Goal: Information Seeking & Learning: Find specific fact

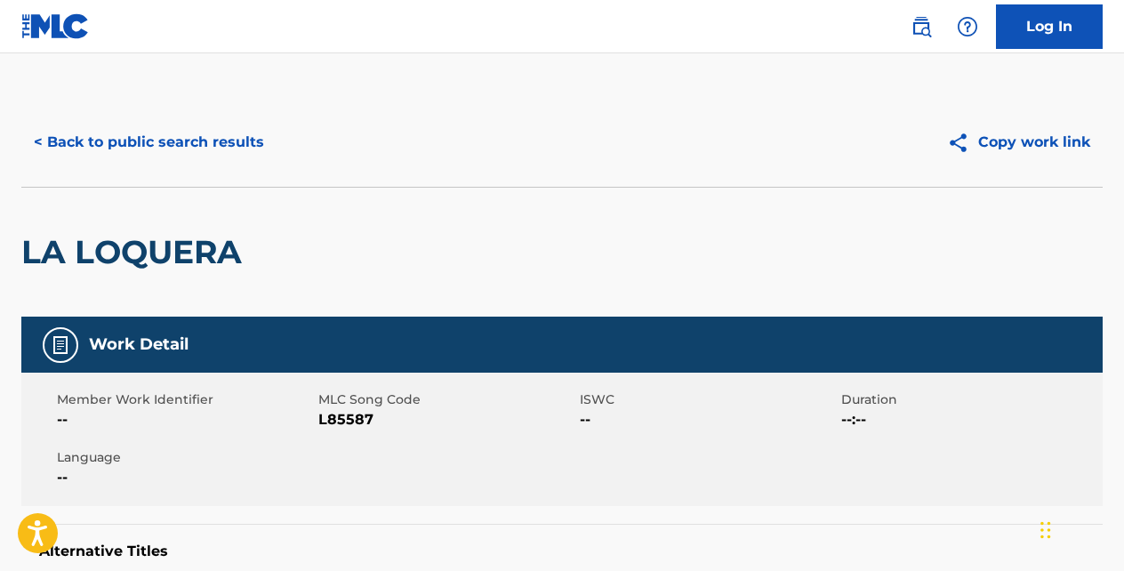
click at [235, 140] on button "< Back to public search results" at bounding box center [148, 142] width 255 height 44
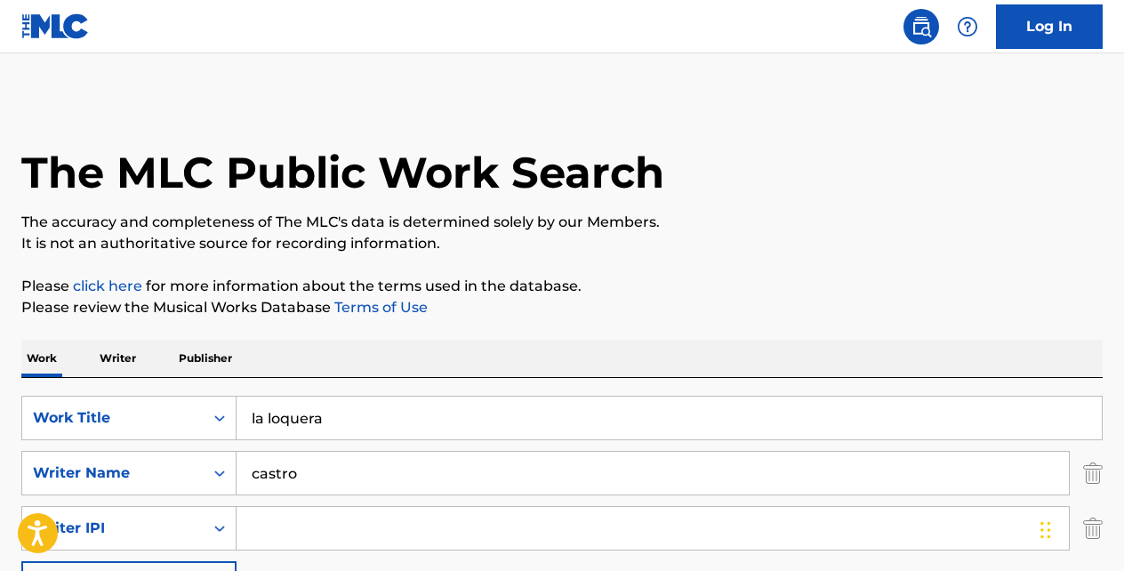
drag, startPoint x: 389, startPoint y: 395, endPoint x: 368, endPoint y: 420, distance: 33.5
click at [368, 420] on input "la loquera" at bounding box center [668, 417] width 865 height 43
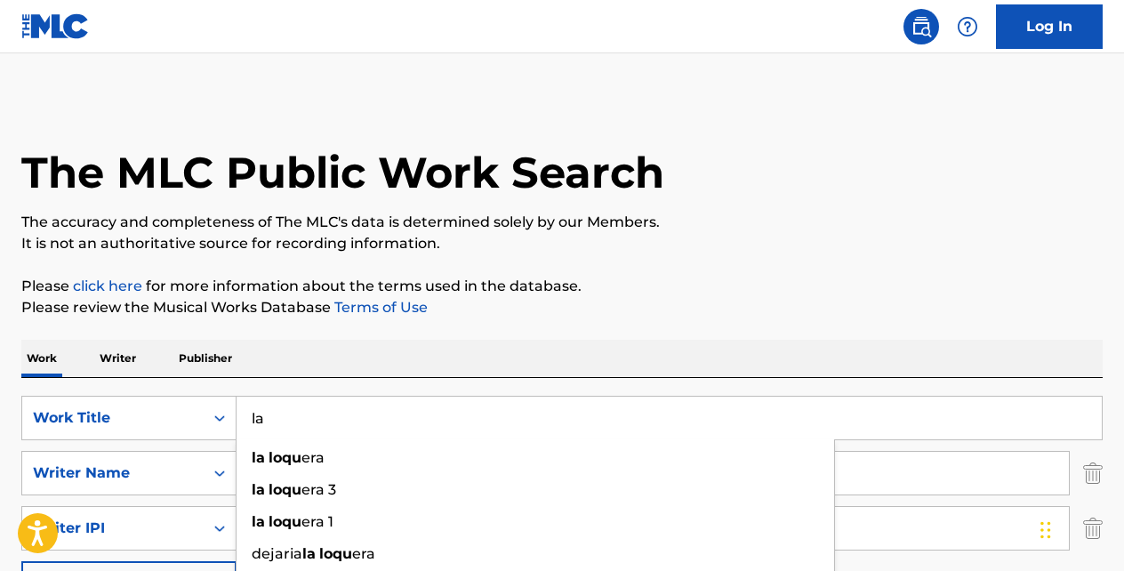
type input "l"
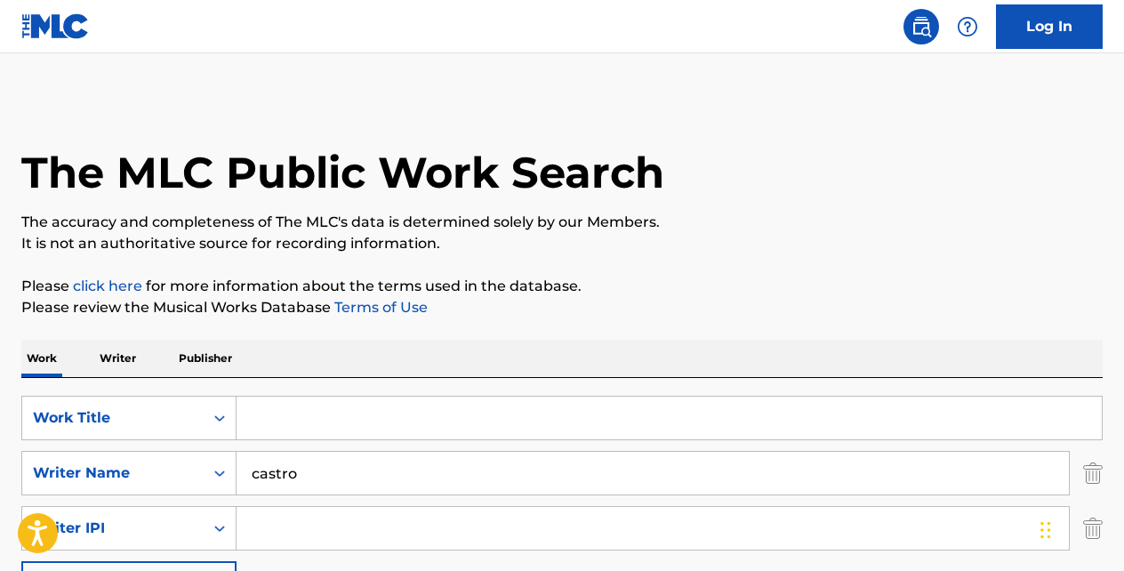
paste input "BEAUTIFUL GIRL"
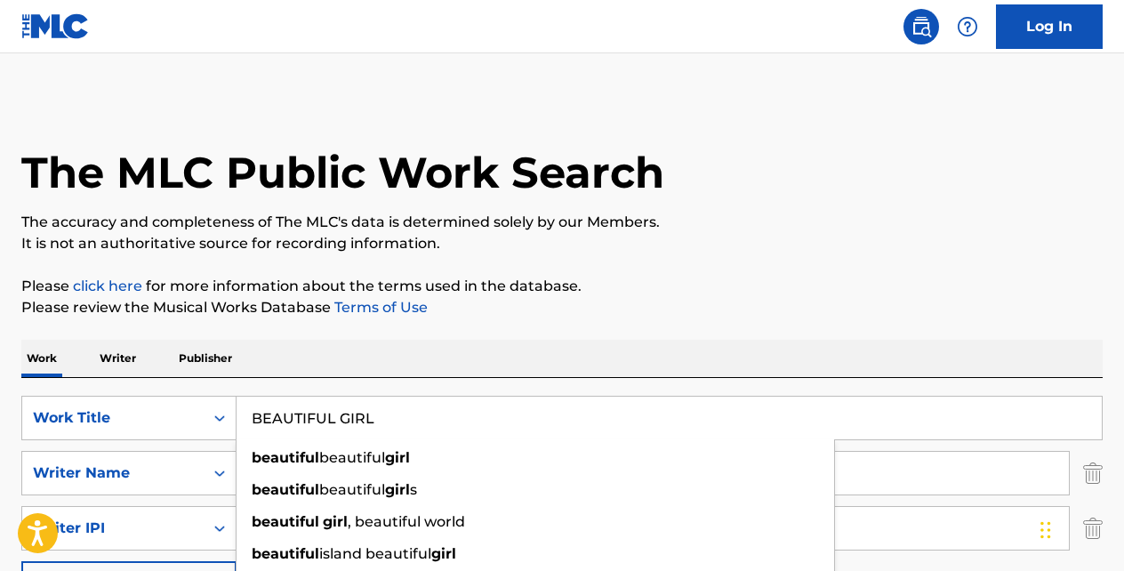
type input "BEAUTIFUL GIRL"
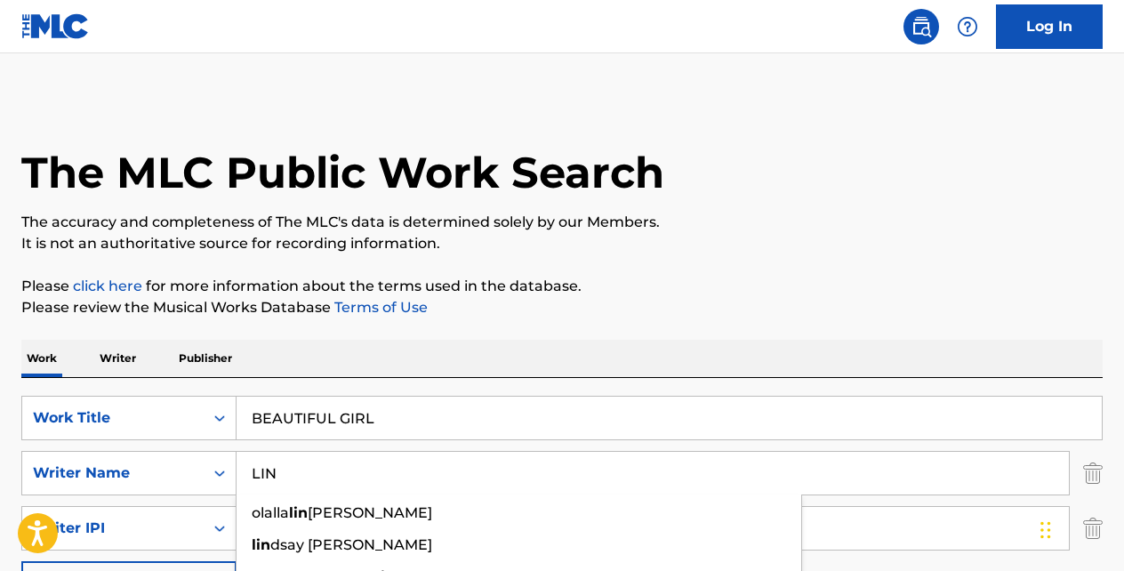
type input "LIN"
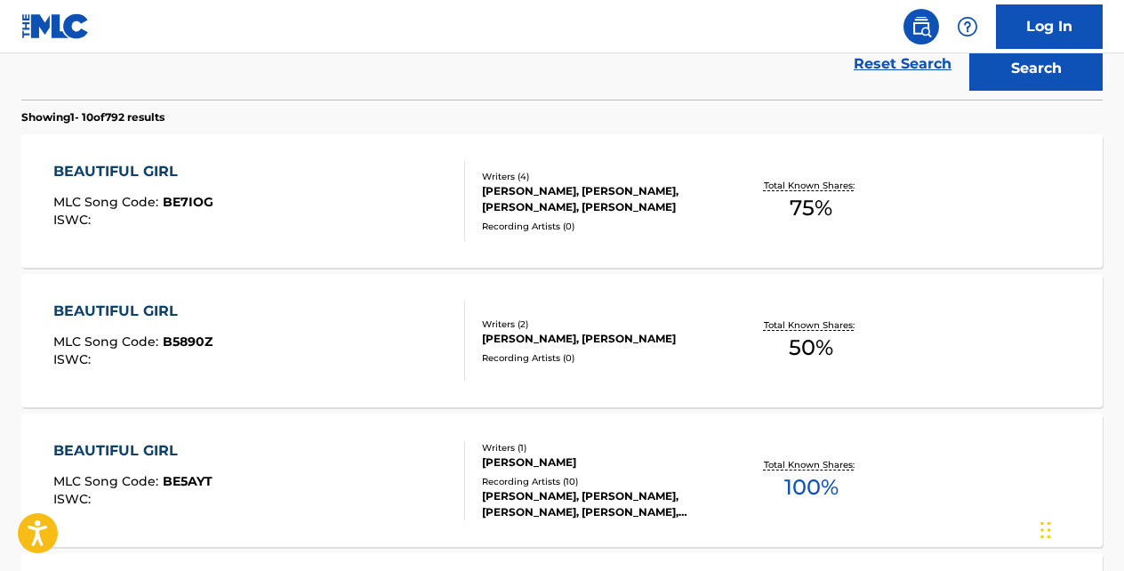
scroll to position [580, 0]
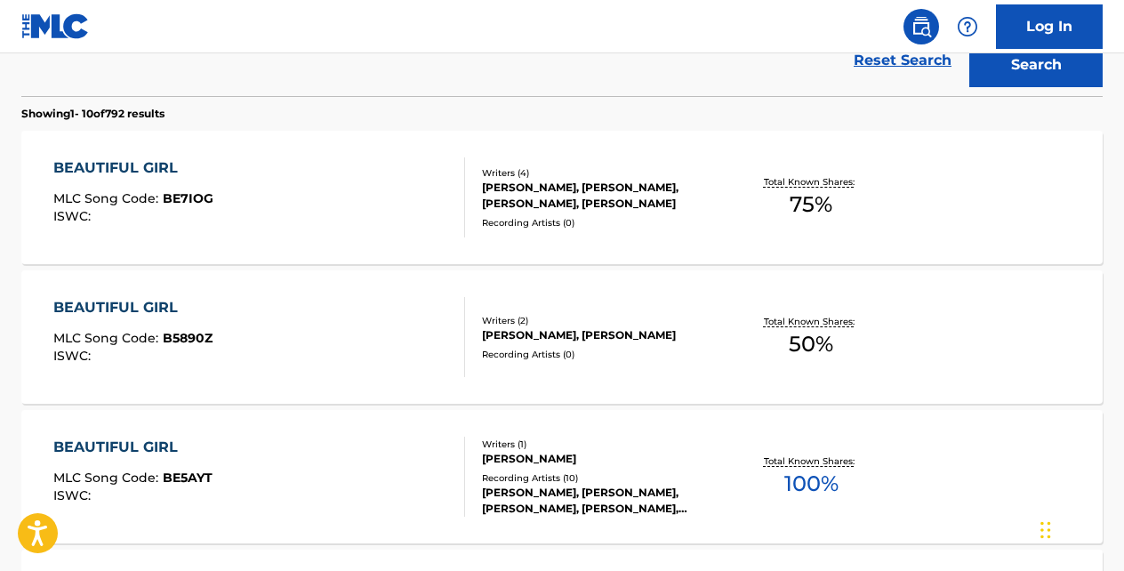
click at [156, 444] on div "BEAUTIFUL GIRL" at bounding box center [132, 446] width 159 height 21
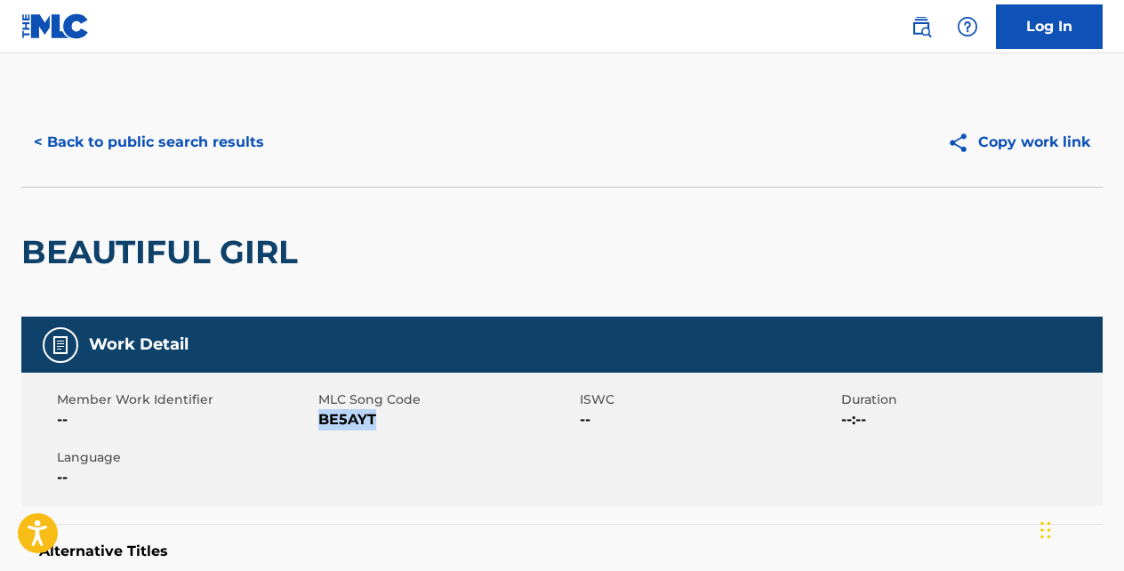
drag, startPoint x: 379, startPoint y: 418, endPoint x: 322, endPoint y: 418, distance: 56.9
click at [322, 418] on span "BE5AYT" at bounding box center [446, 419] width 257 height 21
copy span "BE5AYT"
click at [238, 148] on button "< Back to public search results" at bounding box center [148, 142] width 255 height 44
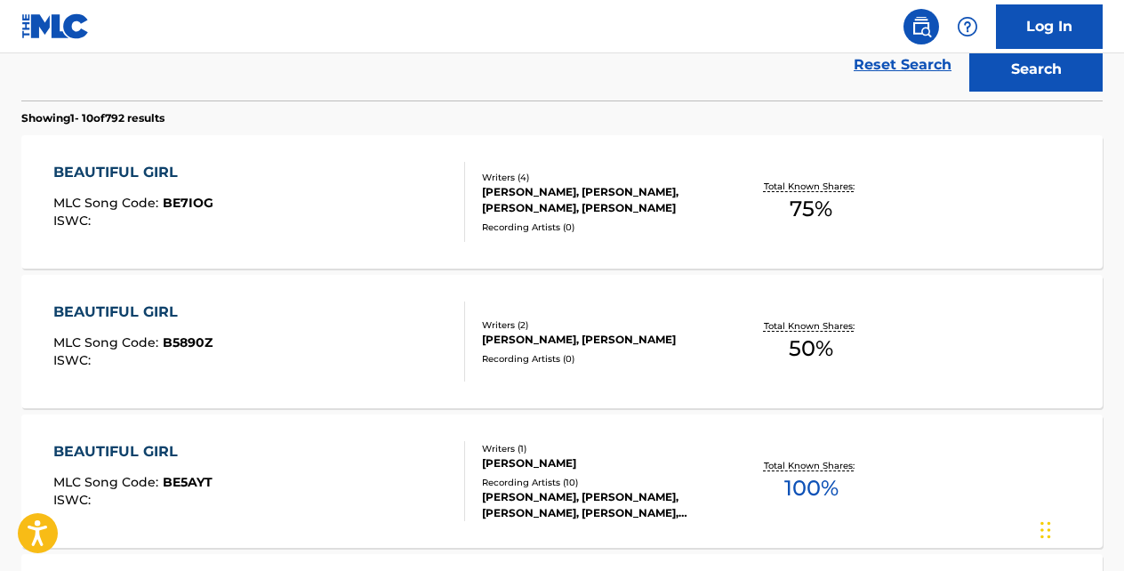
scroll to position [572, 0]
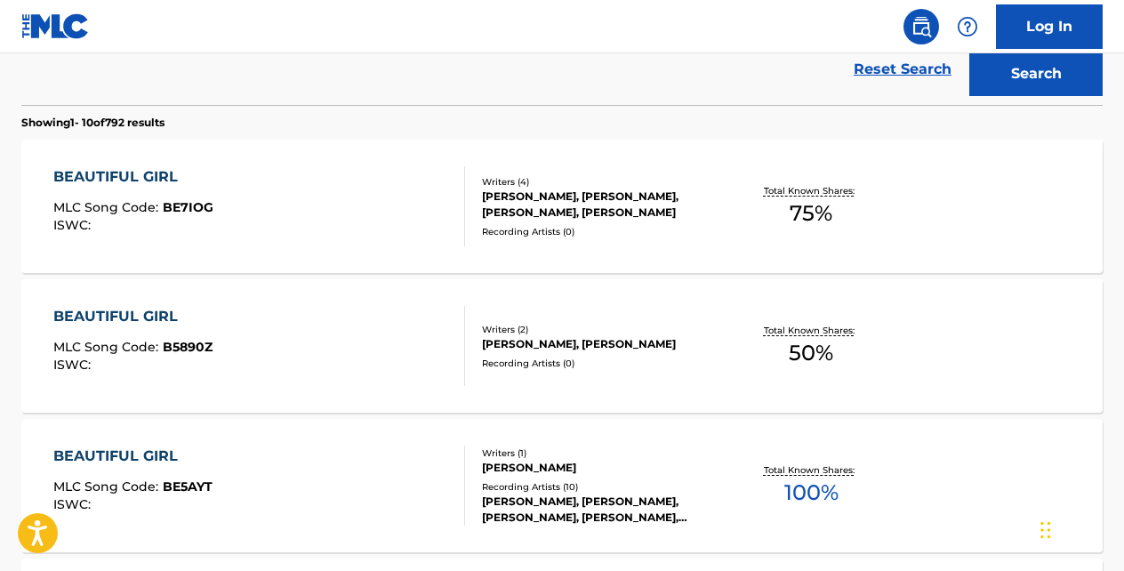
click at [158, 180] on div "BEAUTIFUL GIRL" at bounding box center [133, 176] width 160 height 21
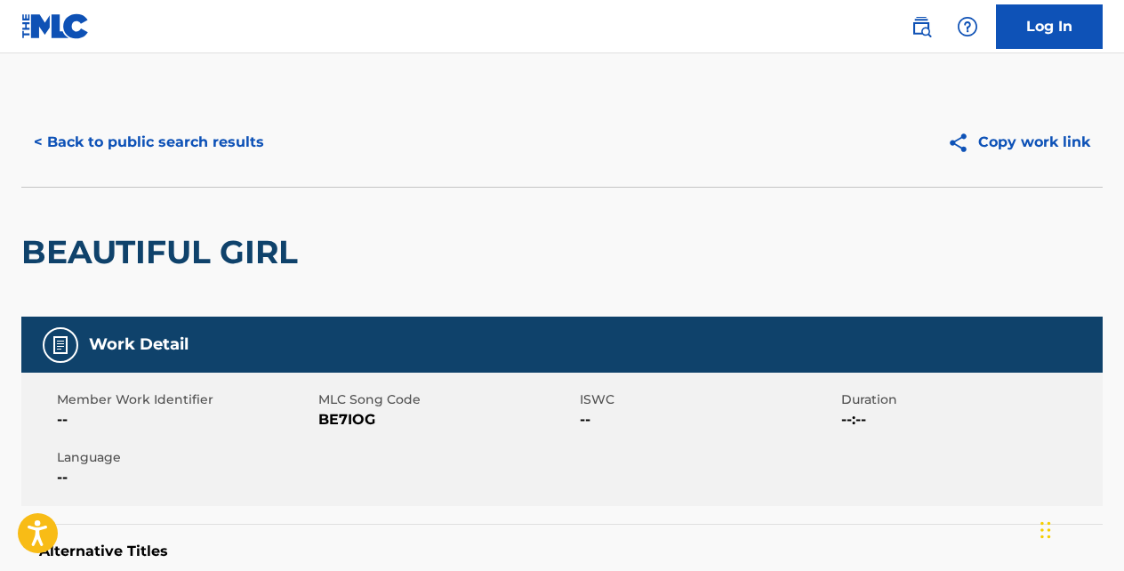
drag, startPoint x: 380, startPoint y: 412, endPoint x: 338, endPoint y: 418, distance: 43.0
drag, startPoint x: 374, startPoint y: 419, endPoint x: 332, endPoint y: 424, distance: 42.1
click at [330, 421] on span "BE7IOG" at bounding box center [446, 419] width 257 height 21
drag, startPoint x: 319, startPoint y: 419, endPoint x: 375, endPoint y: 417, distance: 56.0
click at [375, 417] on span "BE7IOG" at bounding box center [446, 419] width 257 height 21
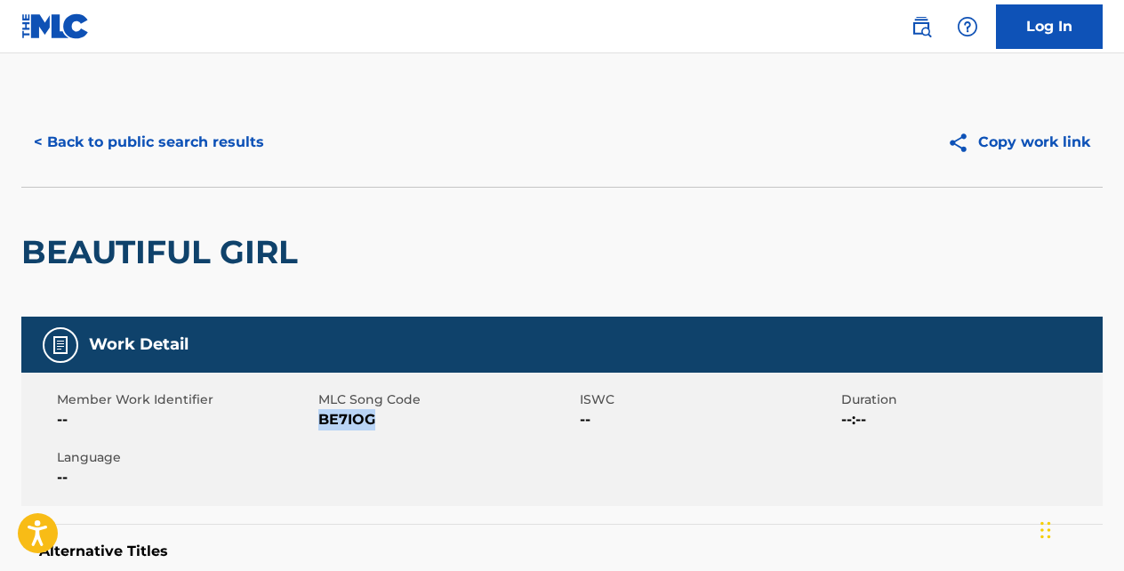
copy span "BE7IOG"
click at [182, 148] on button "< Back to public search results" at bounding box center [148, 142] width 255 height 44
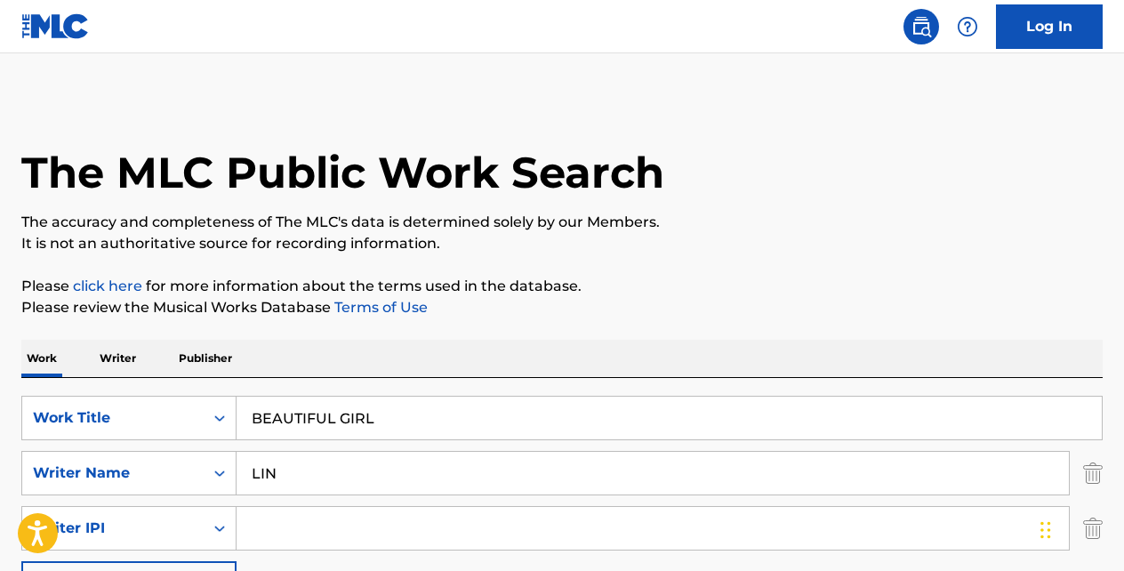
click at [402, 411] on input "BEAUTIFUL GIRL" at bounding box center [668, 417] width 865 height 43
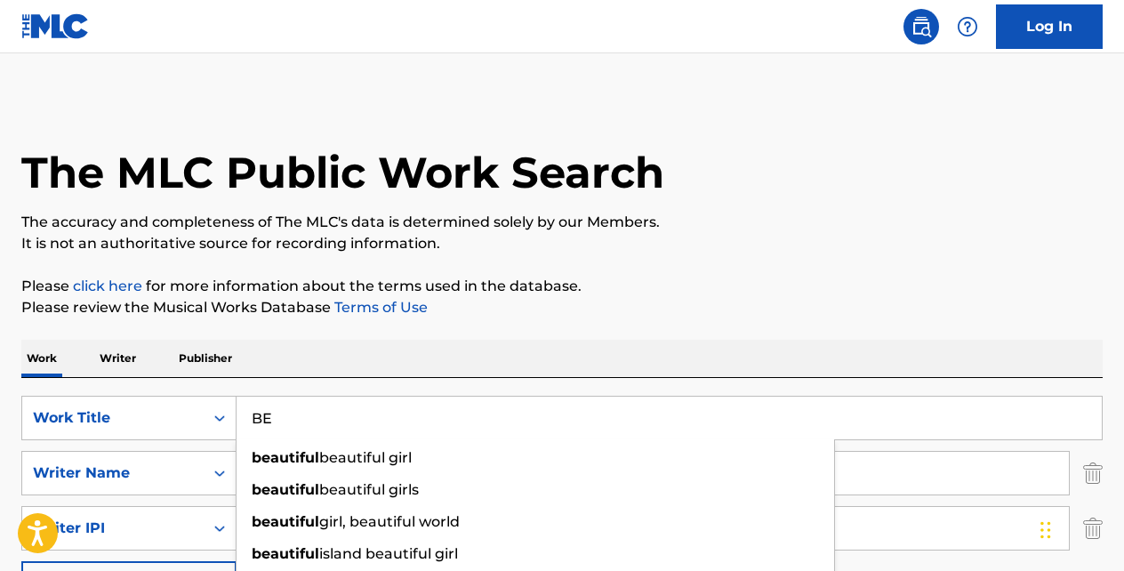
type input "B"
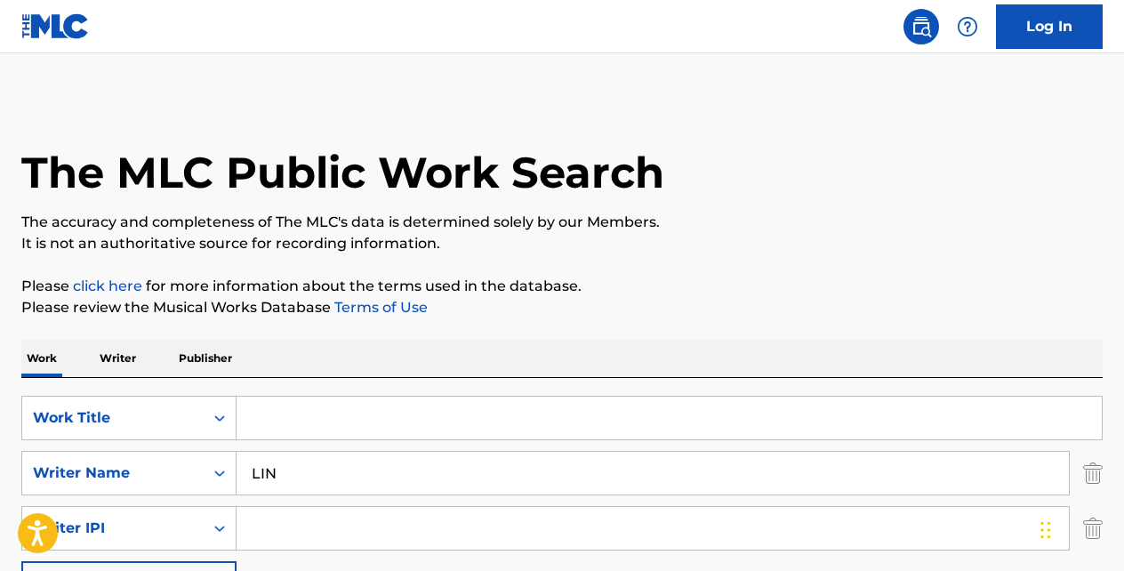
paste input "BROKEN DREAMING"
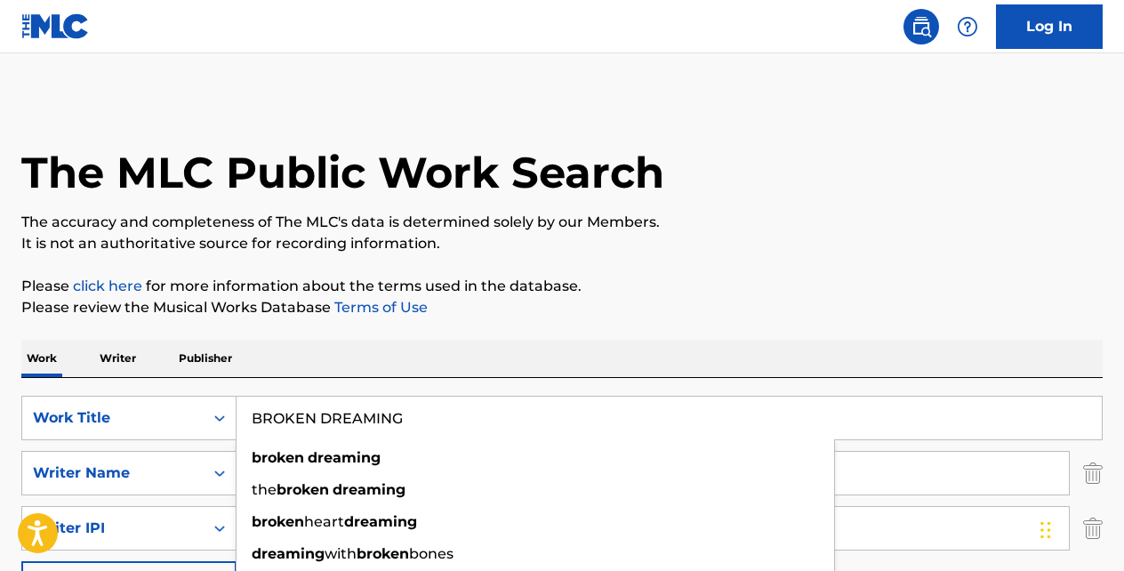
type input "BROKEN DREAMING"
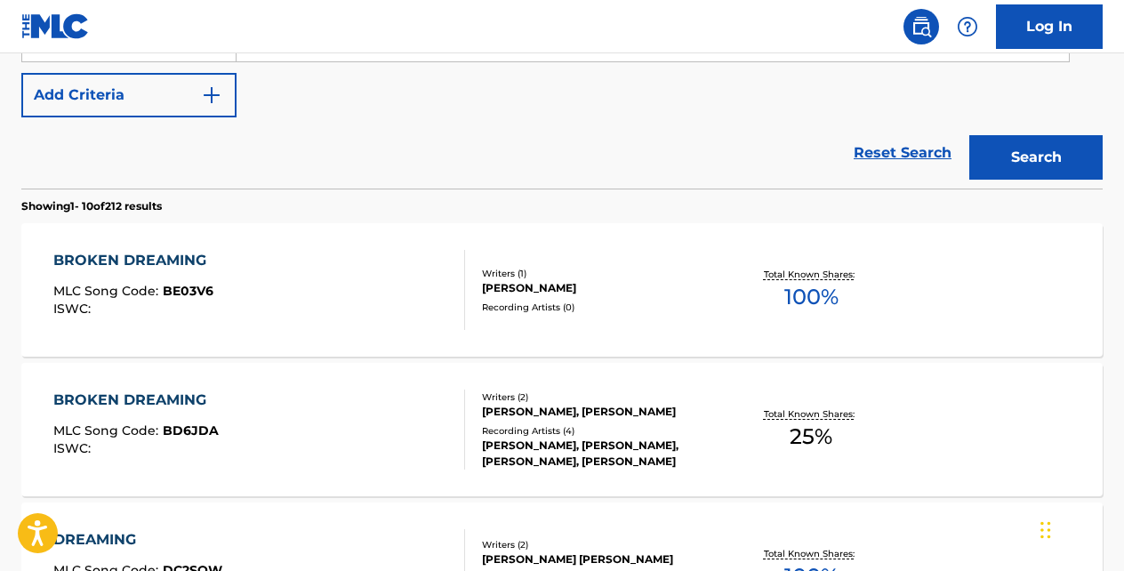
scroll to position [492, 0]
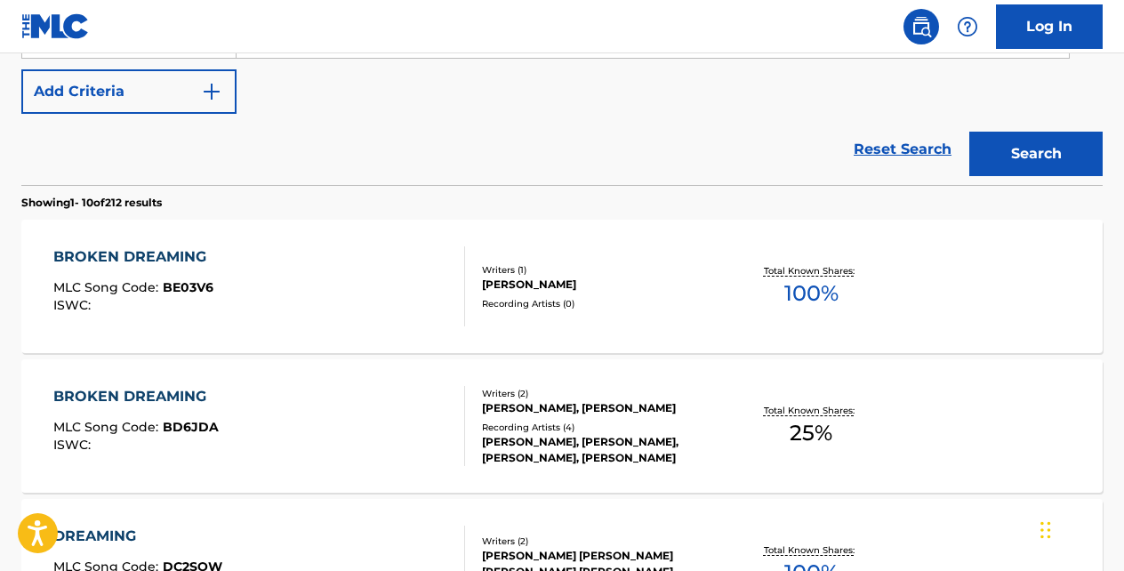
click at [196, 256] on div "BROKEN DREAMING" at bounding box center [134, 256] width 162 height 21
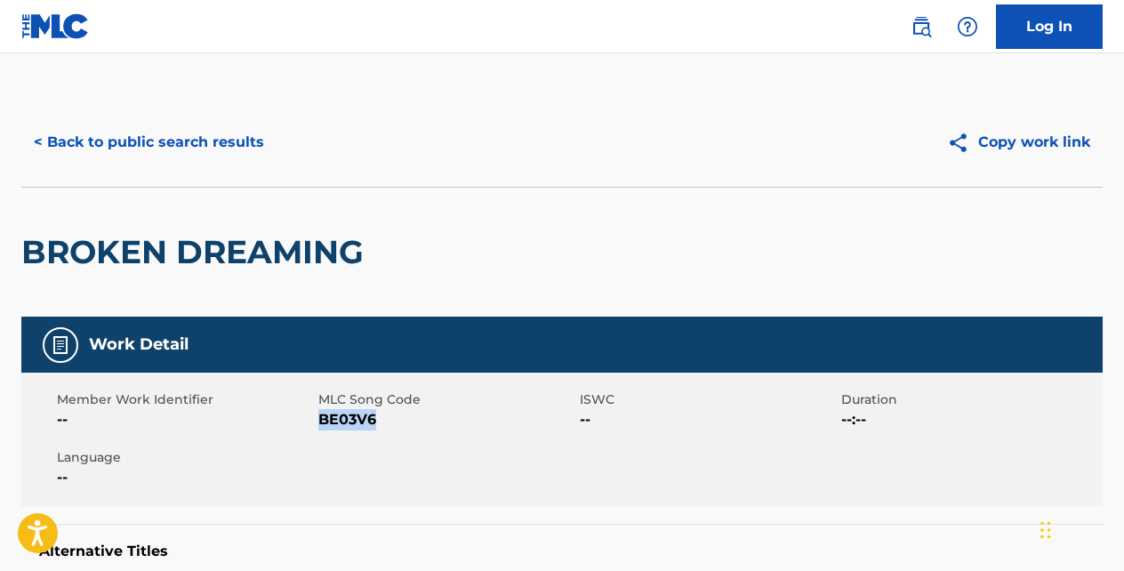
drag, startPoint x: 377, startPoint y: 416, endPoint x: 322, endPoint y: 416, distance: 55.1
click at [322, 416] on span "BE03V6" at bounding box center [446, 419] width 257 height 21
copy span "BE03V6"
click at [236, 145] on button "< Back to public search results" at bounding box center [148, 142] width 255 height 44
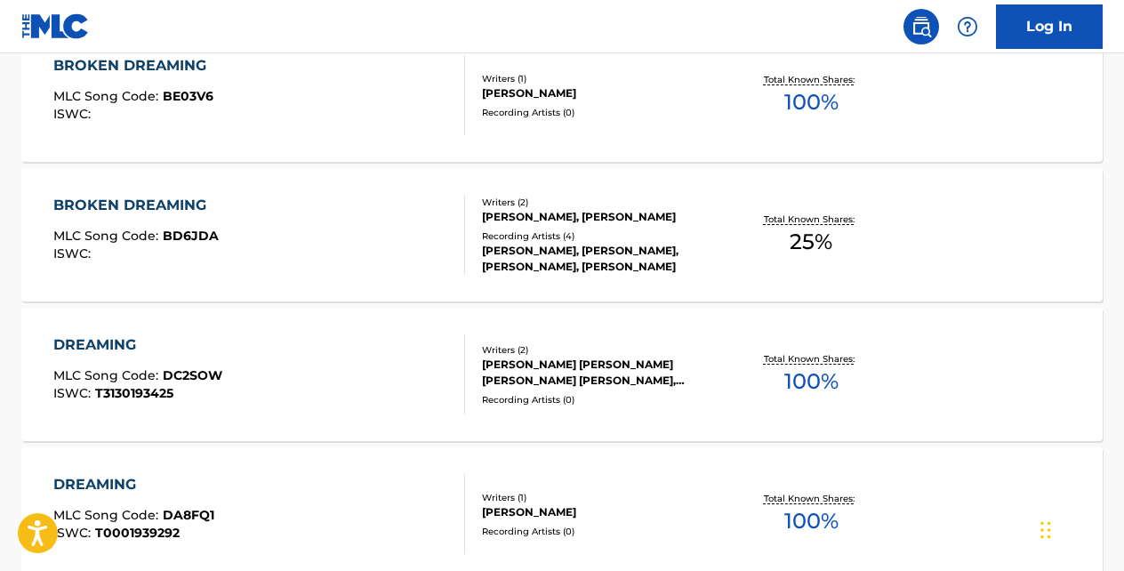
scroll to position [684, 0]
click at [183, 204] on div "BROKEN DREAMING" at bounding box center [135, 204] width 165 height 21
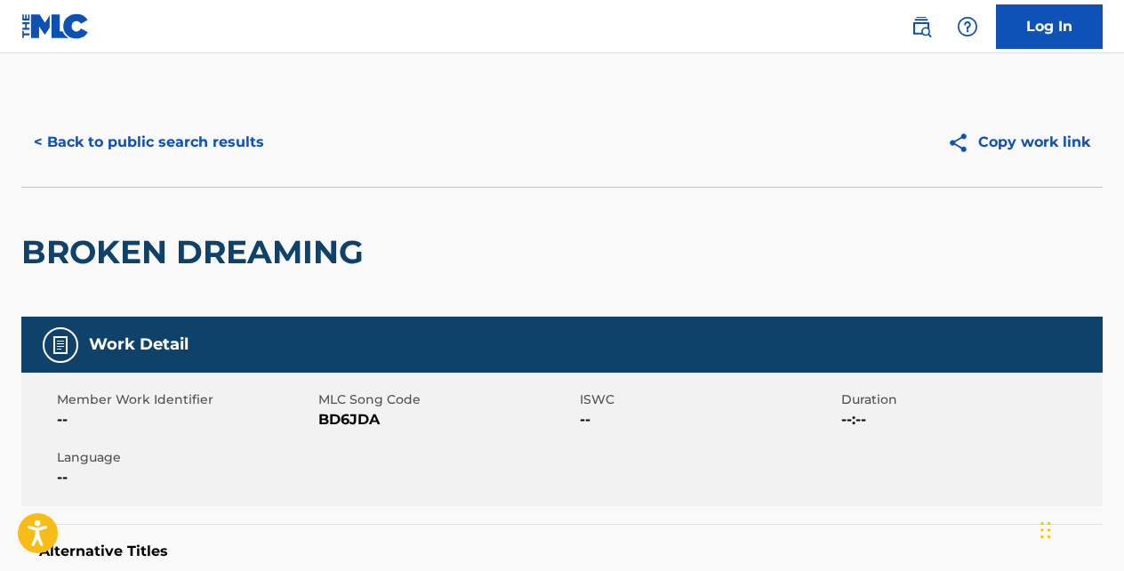
drag, startPoint x: 384, startPoint y: 412, endPoint x: 340, endPoint y: 412, distance: 44.4
drag, startPoint x: 322, startPoint y: 416, endPoint x: 380, endPoint y: 417, distance: 58.7
click at [380, 417] on span "BD6JDA" at bounding box center [446, 419] width 257 height 21
copy span "BD6JDA"
click at [252, 142] on button "< Back to public search results" at bounding box center [148, 142] width 255 height 44
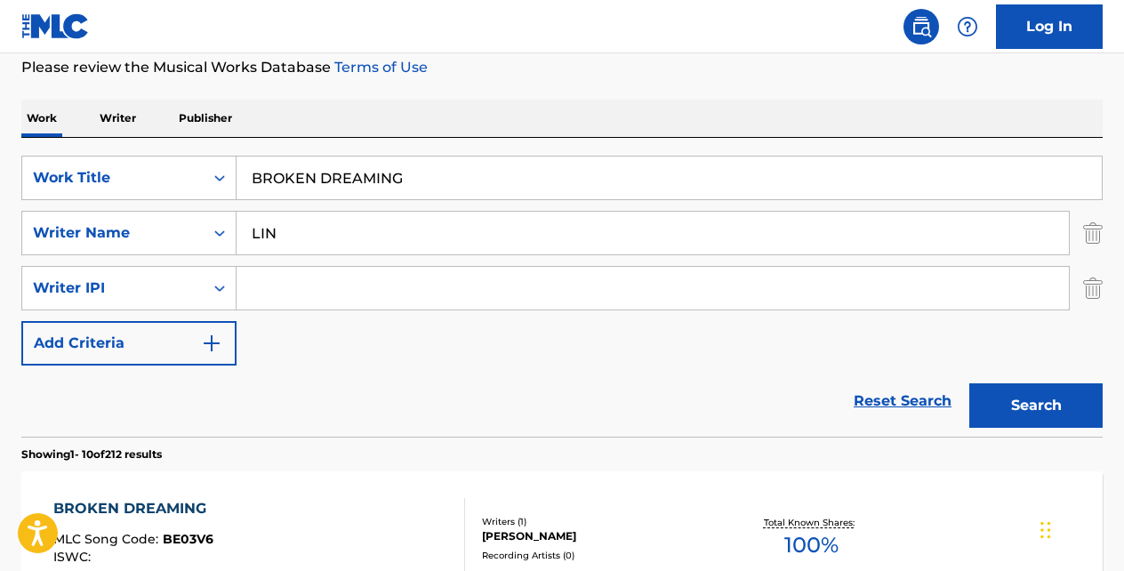
scroll to position [236, 0]
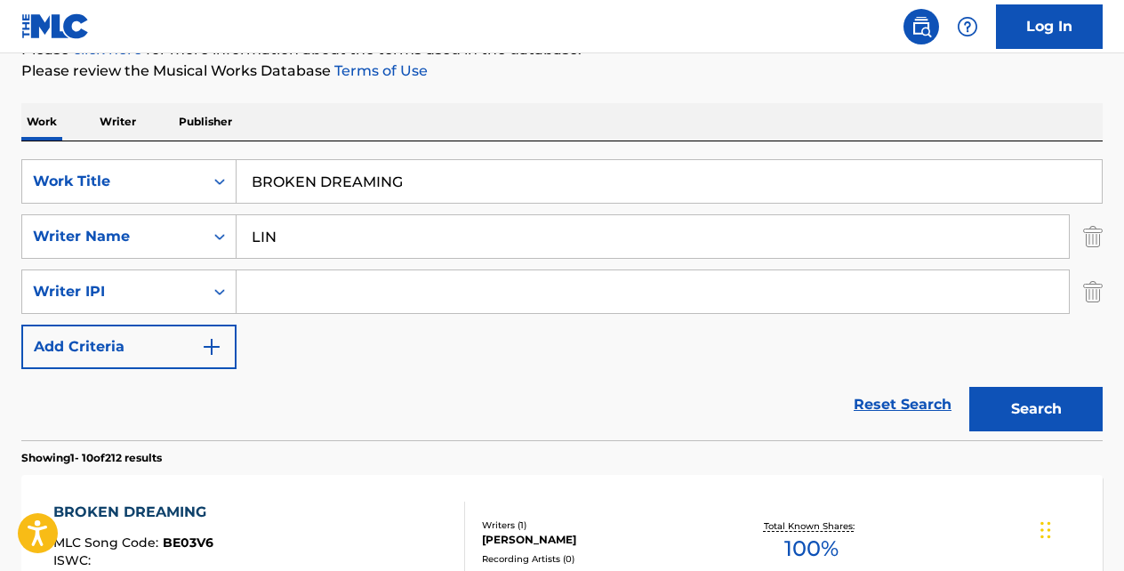
click at [411, 170] on input "BROKEN DREAMING" at bounding box center [668, 181] width 865 height 43
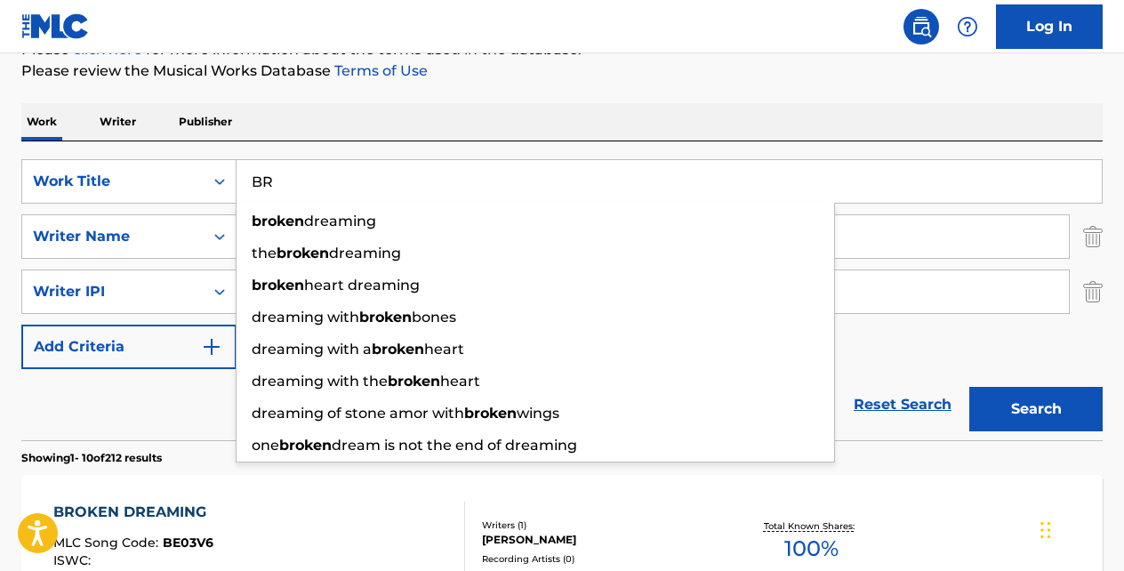
type input "B"
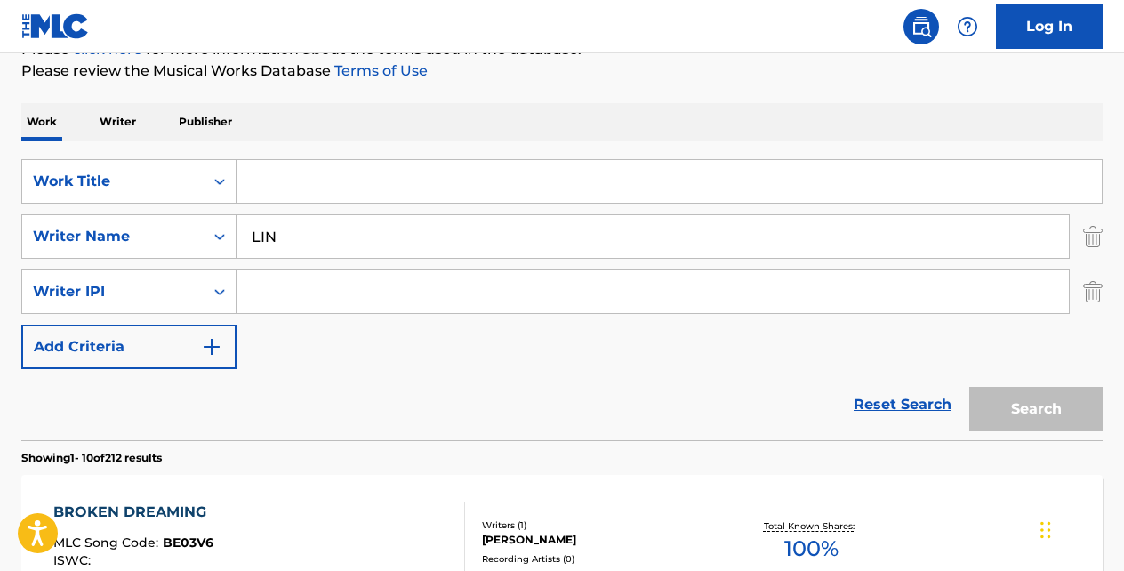
paste input "CALLED YOU TO SAY"
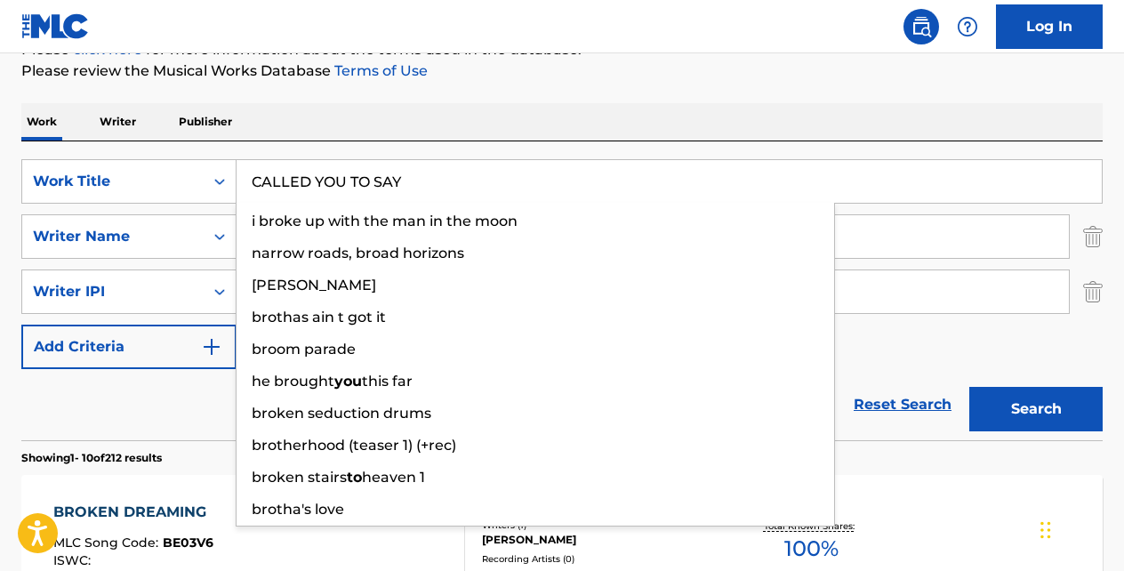
type input "CALLED YOU TO SAY"
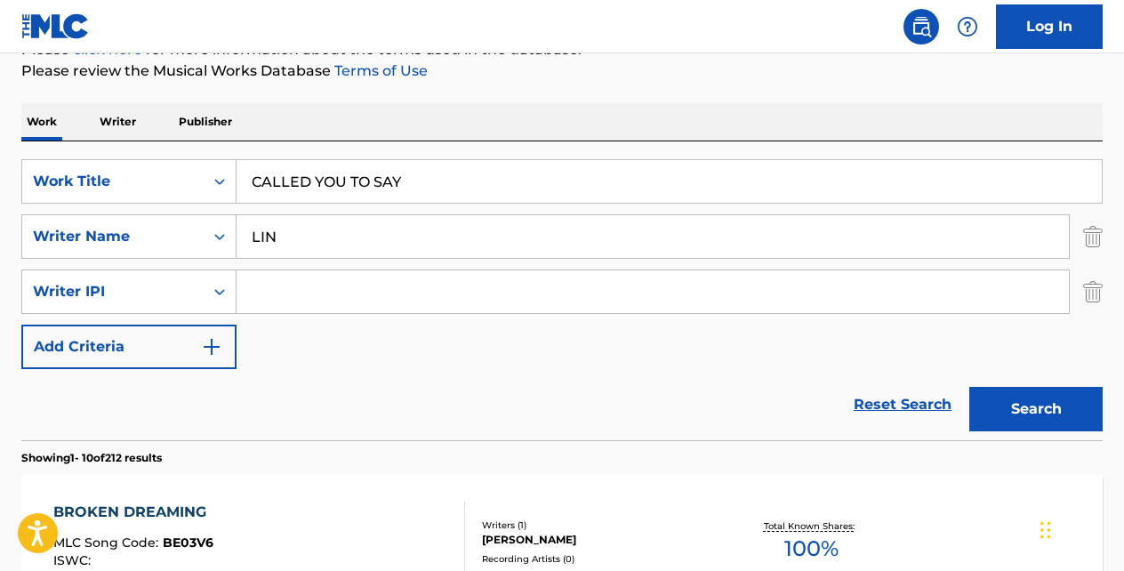
click at [969, 387] on button "Search" at bounding box center [1035, 409] width 133 height 44
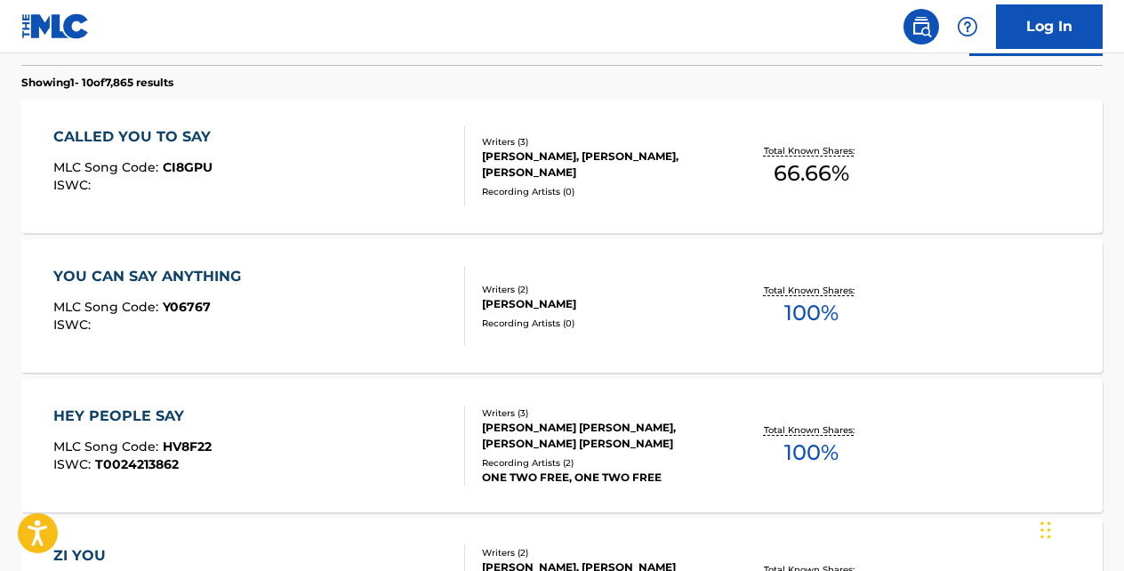
scroll to position [604, 0]
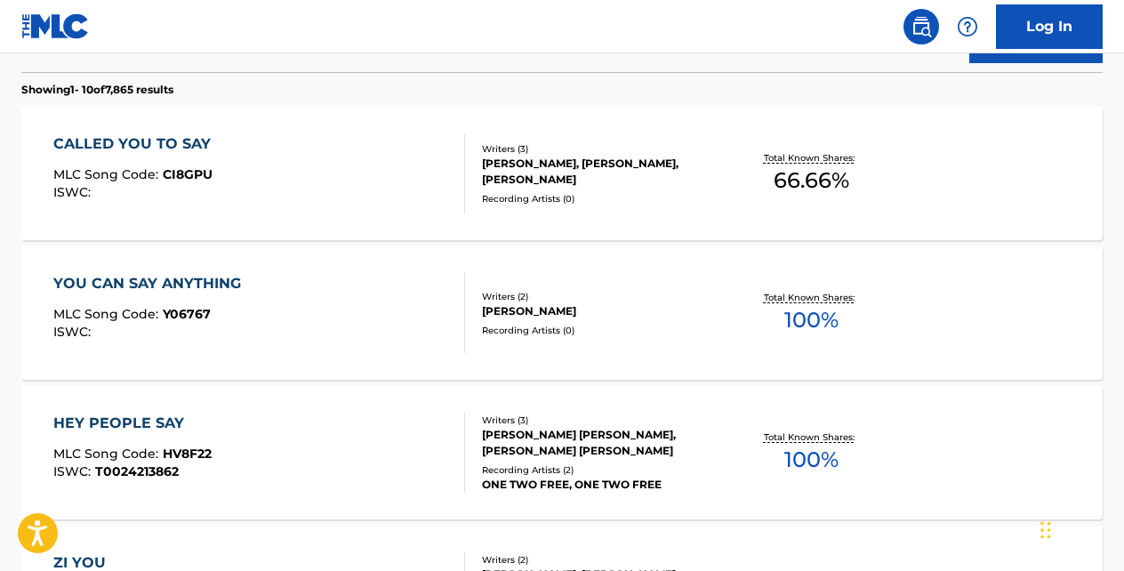
click at [192, 142] on div "CALLED YOU TO SAY" at bounding box center [136, 143] width 166 height 21
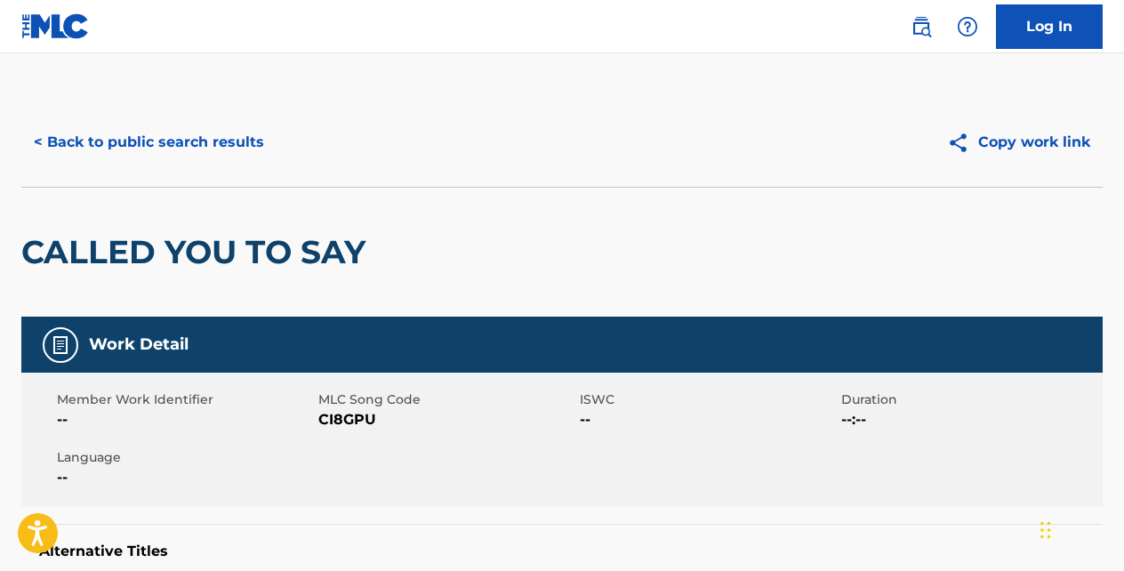
click at [223, 148] on button "< Back to public search results" at bounding box center [148, 142] width 255 height 44
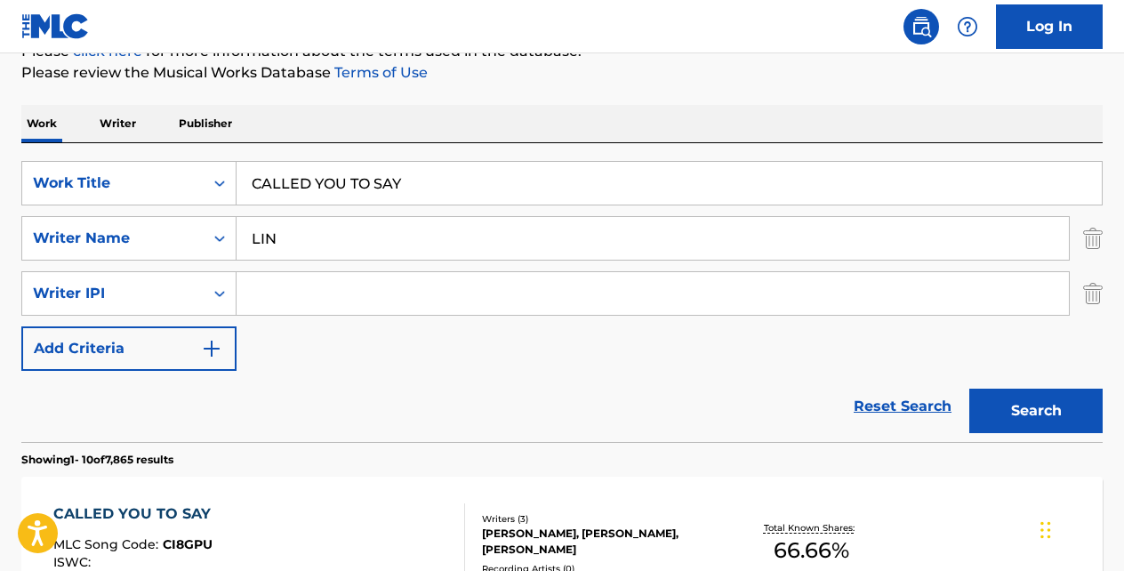
scroll to position [215, 0]
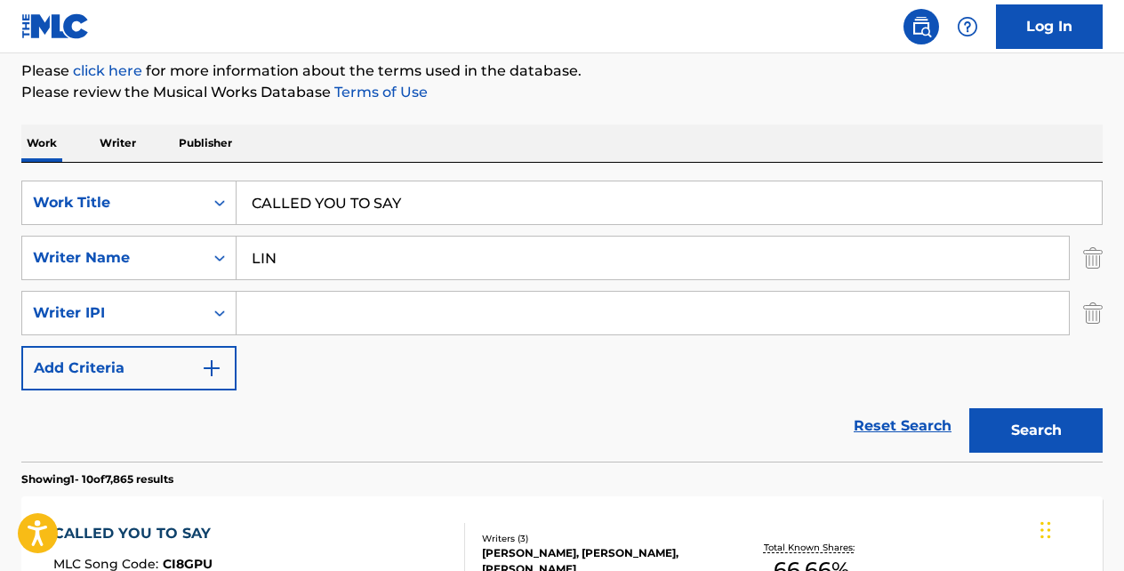
click at [410, 201] on input "CALLED YOU TO SAY" at bounding box center [668, 202] width 865 height 43
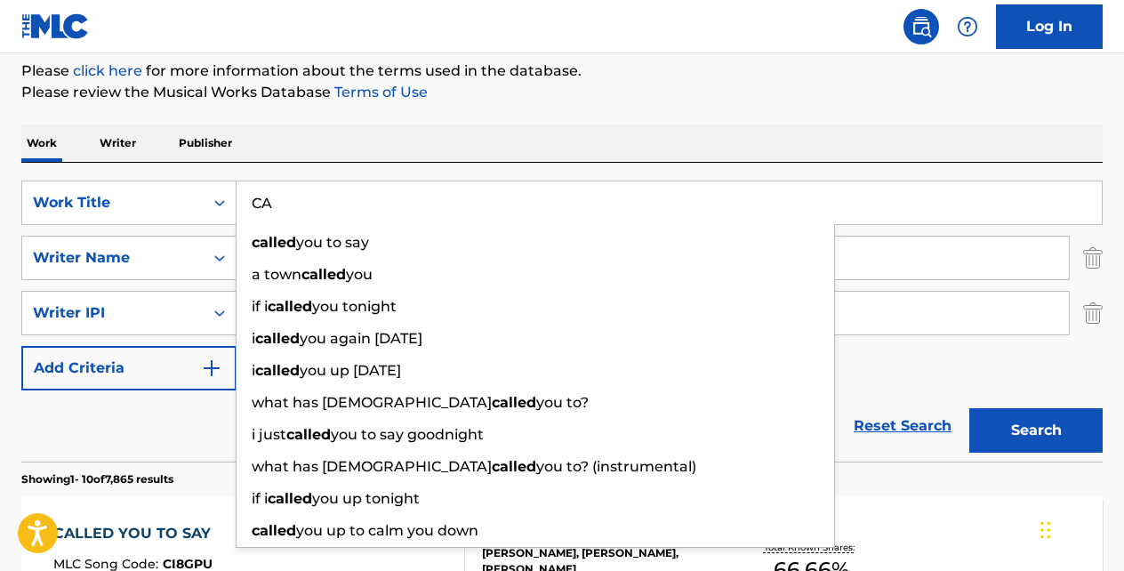
type input "C"
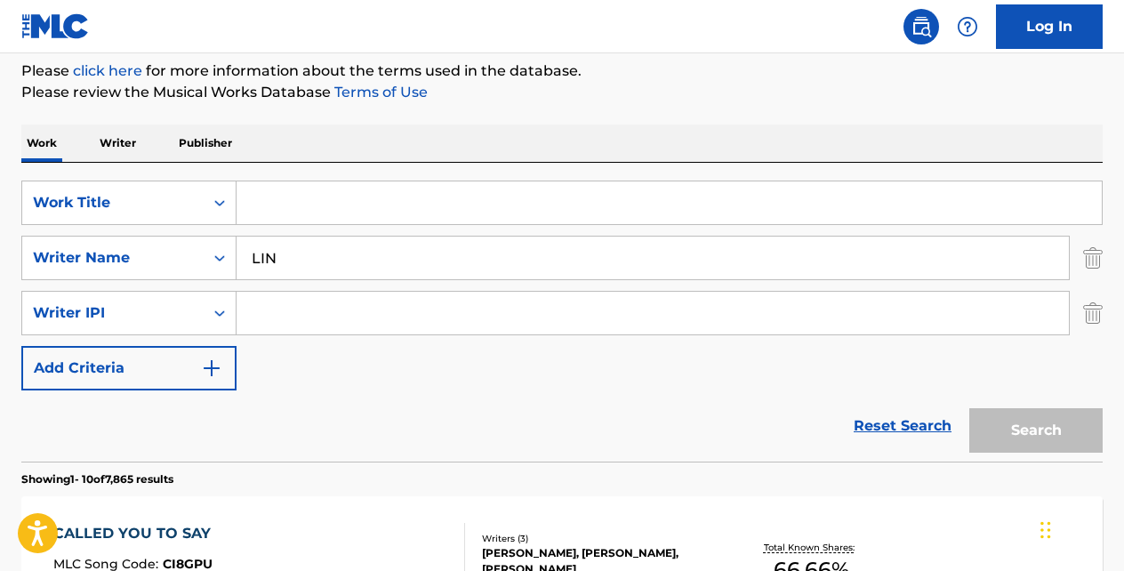
paste input "[PERSON_NAME] WHEEL"
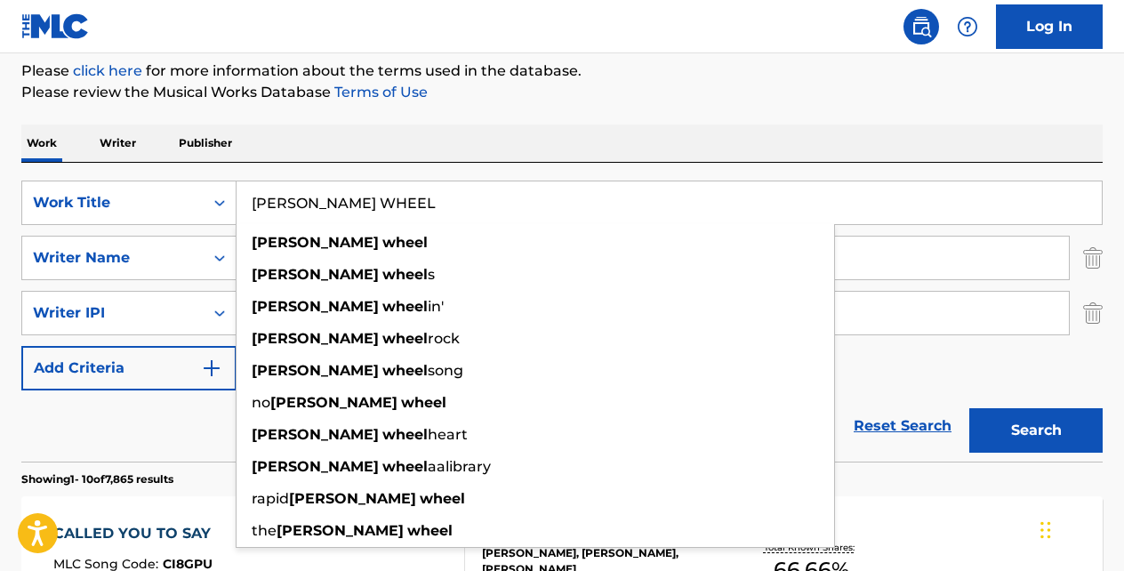
type input "[PERSON_NAME] WHEEL"
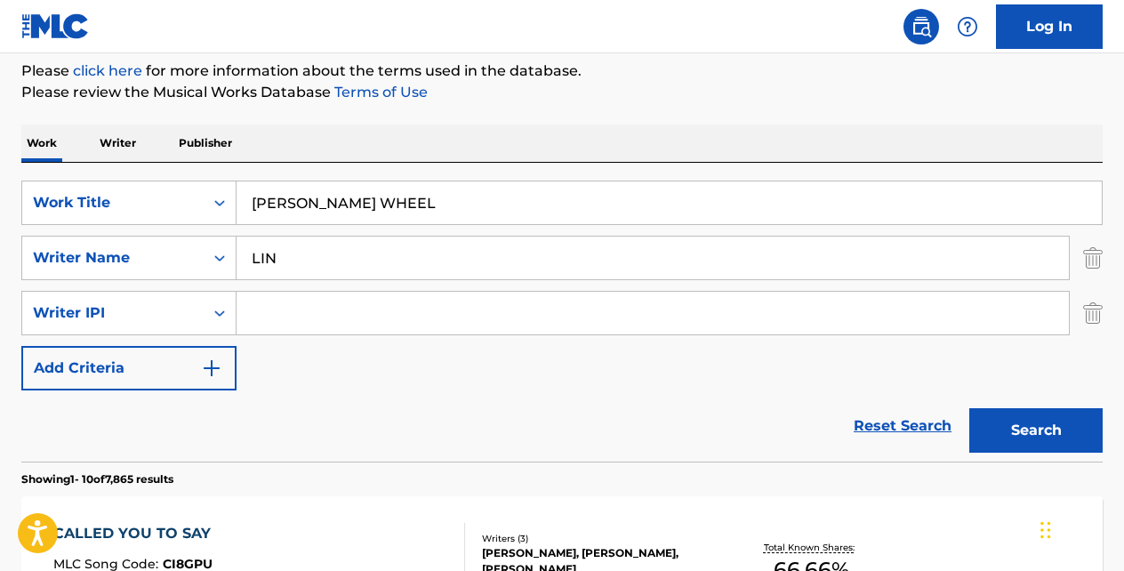
click at [969, 408] on button "Search" at bounding box center [1035, 430] width 133 height 44
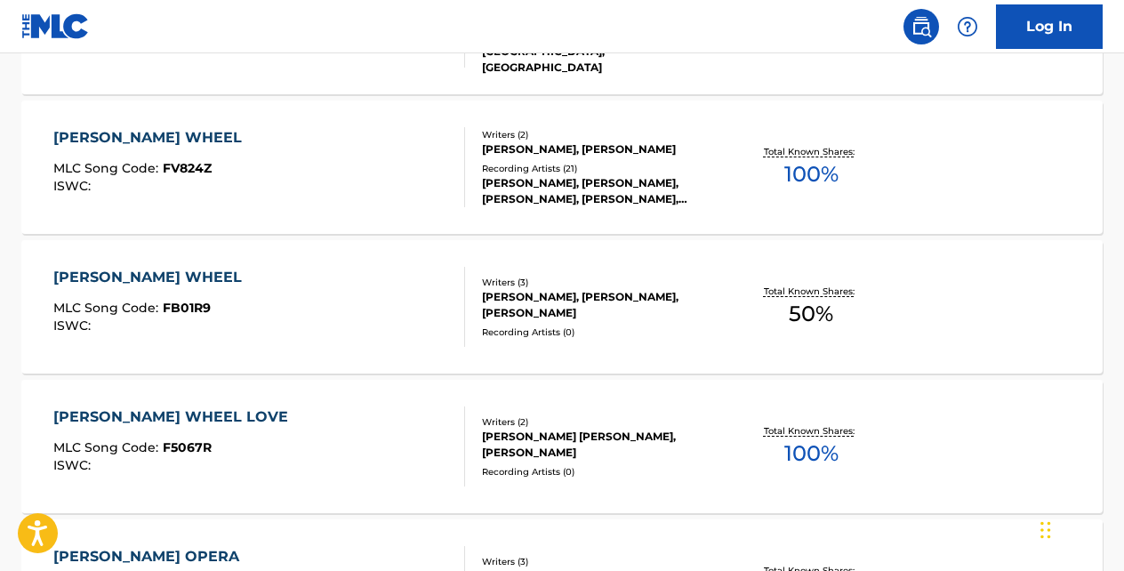
scroll to position [891, 0]
click at [170, 269] on div "[PERSON_NAME] WHEEL" at bounding box center [151, 276] width 197 height 21
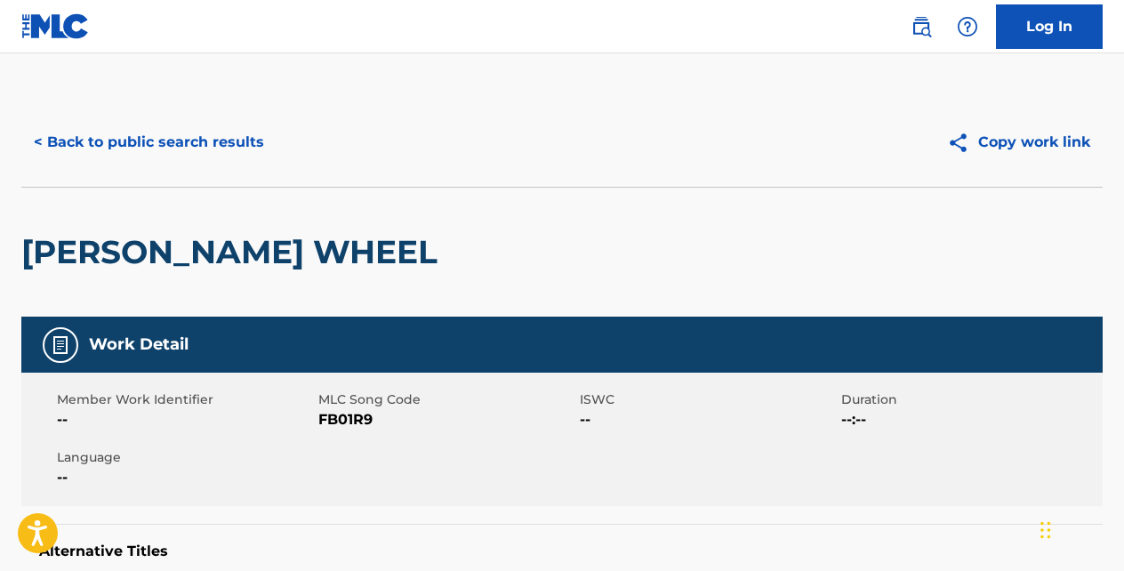
click at [228, 149] on button "< Back to public search results" at bounding box center [148, 142] width 255 height 44
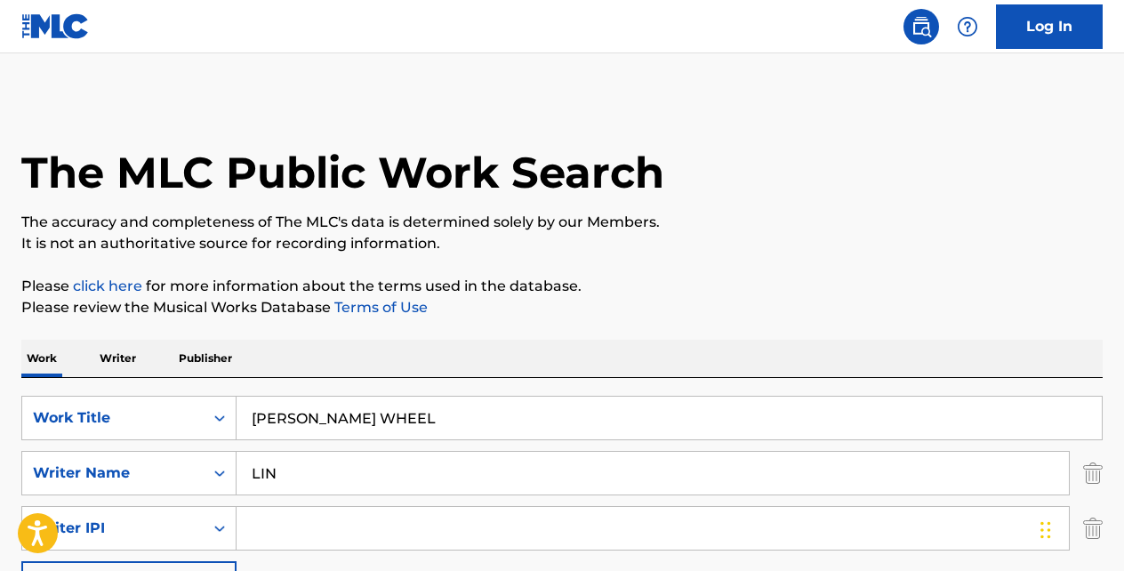
click at [402, 416] on input "[PERSON_NAME] WHEEL" at bounding box center [668, 417] width 865 height 43
type input "F"
paste input "FOREVER NEVER ENDS"
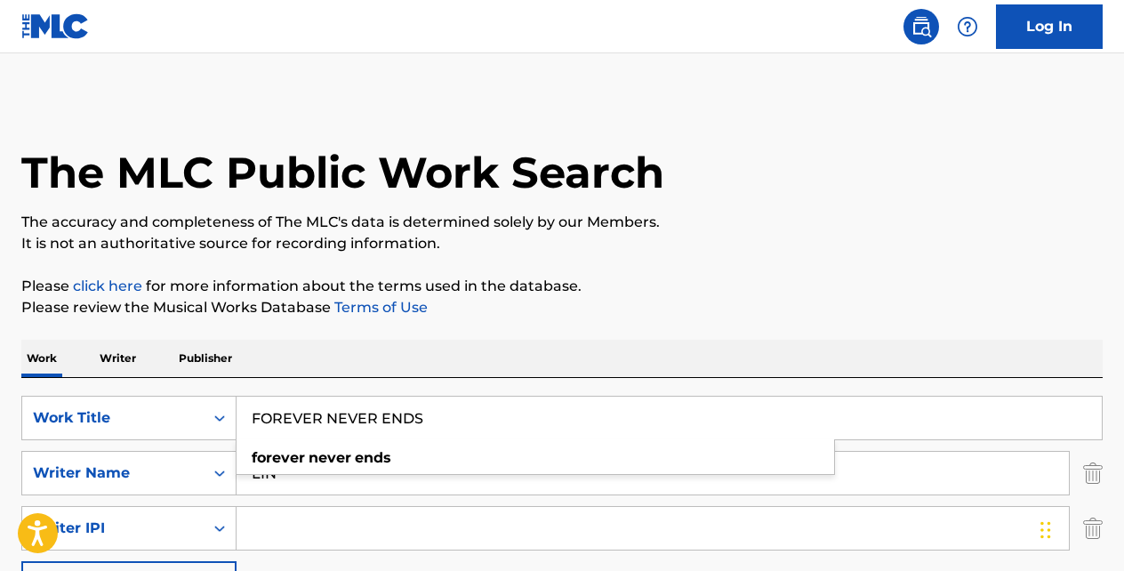
type input "FOREVER NEVER ENDS"
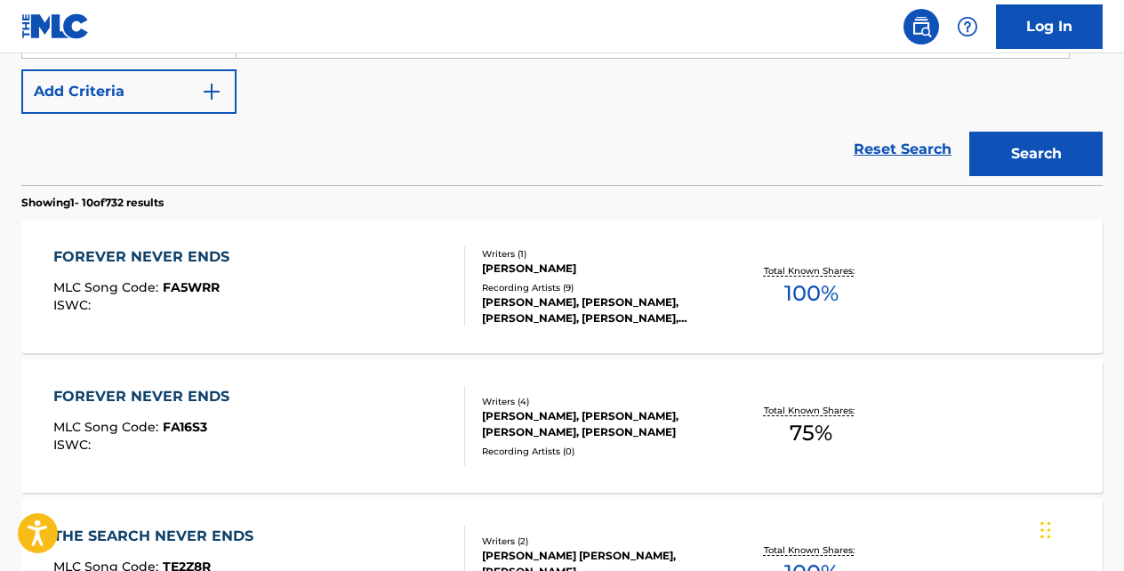
scroll to position [498, 0]
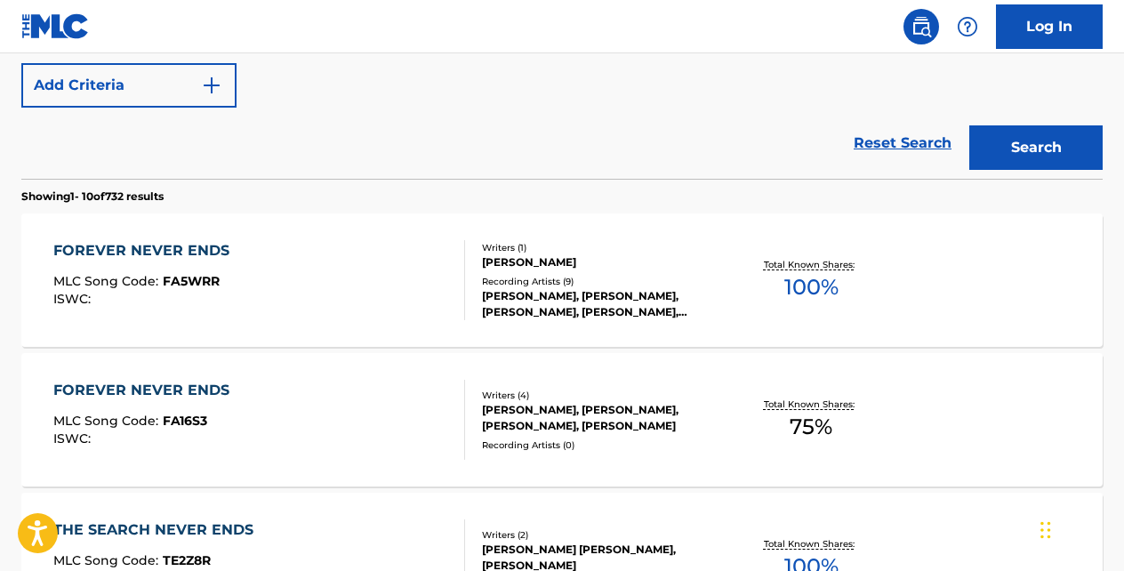
click at [205, 251] on div "FOREVER NEVER ENDS" at bounding box center [145, 250] width 185 height 21
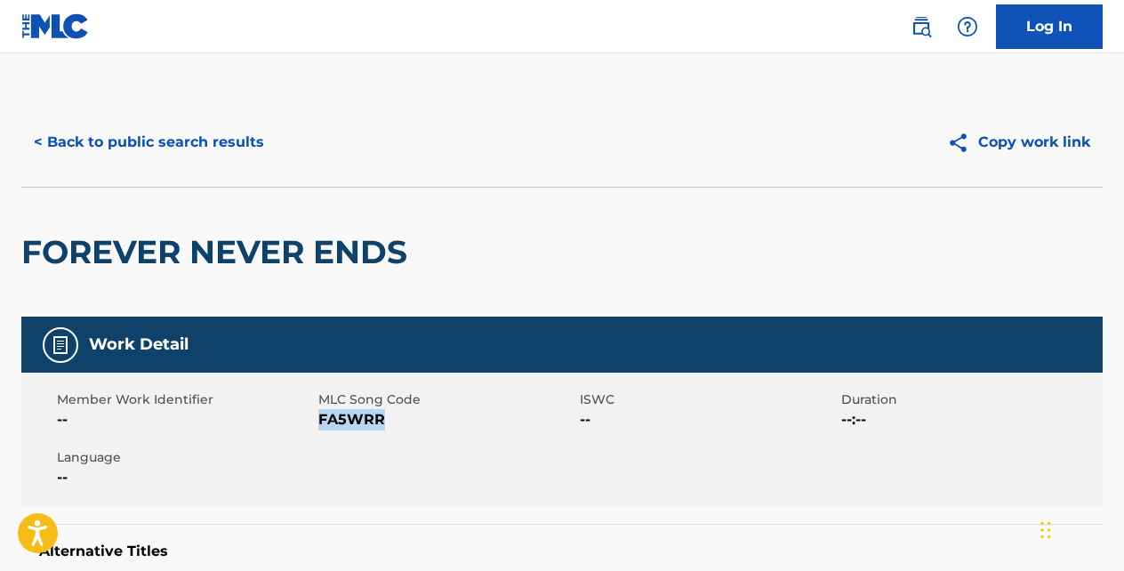
drag, startPoint x: 382, startPoint y: 413, endPoint x: 320, endPoint y: 417, distance: 62.3
click at [320, 417] on span "FA5WRR" at bounding box center [446, 419] width 257 height 21
copy span "FA5WRR"
click at [252, 142] on button "< Back to public search results" at bounding box center [148, 142] width 255 height 44
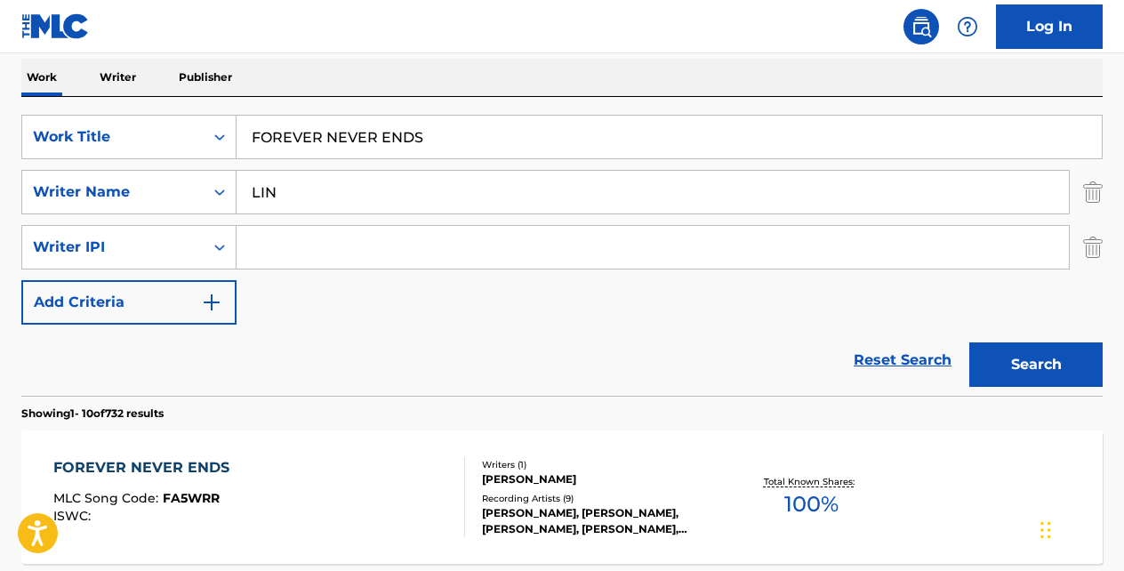
scroll to position [281, 0]
click at [445, 129] on input "FOREVER NEVER ENDS" at bounding box center [668, 137] width 865 height 43
type input "F"
type input "o"
type input "irish cafe"
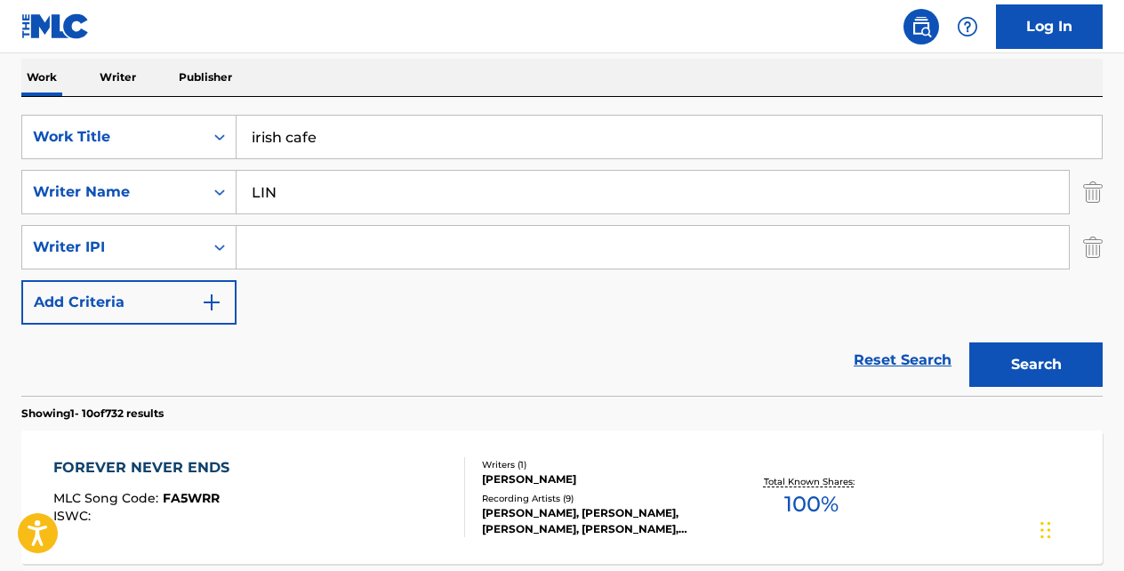
click at [969, 342] on button "Search" at bounding box center [1035, 364] width 133 height 44
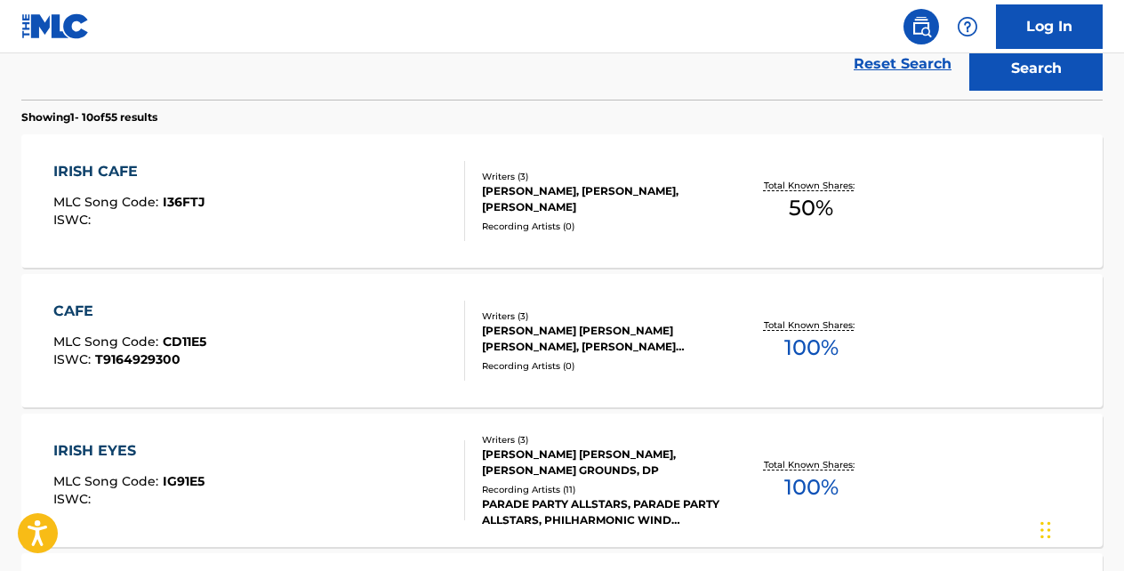
scroll to position [583, 0]
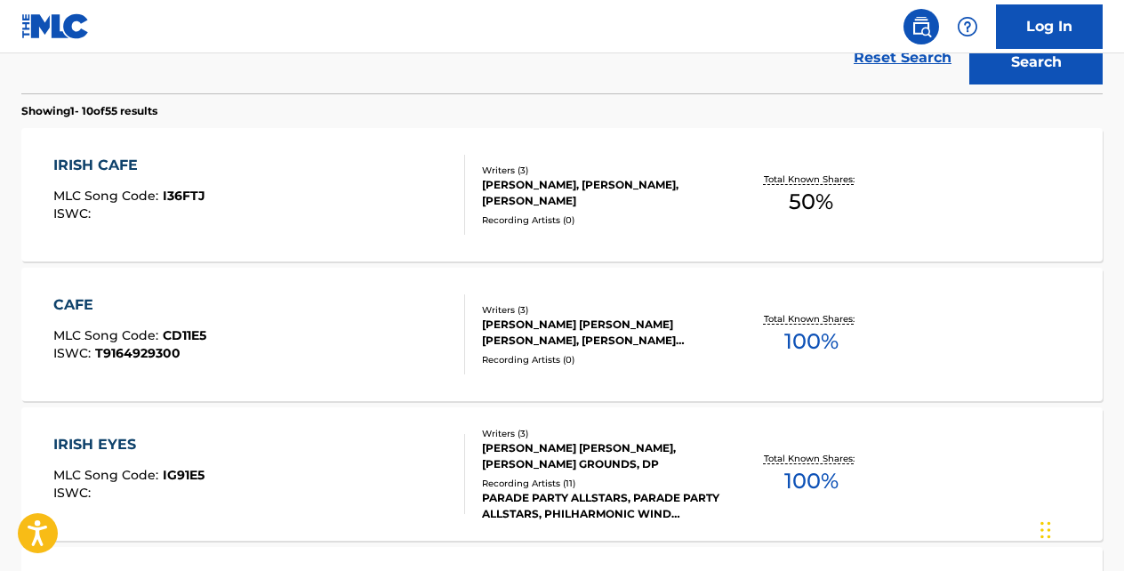
click at [134, 156] on div "IRISH CAFE" at bounding box center [129, 165] width 152 height 21
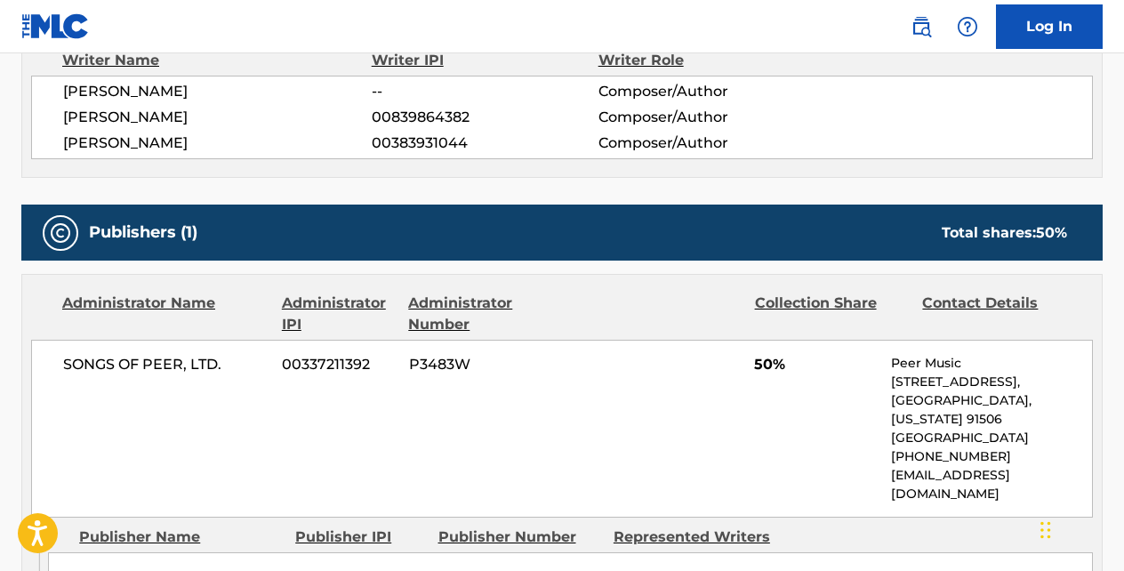
scroll to position [669, 0]
